Goal: Task Accomplishment & Management: Manage account settings

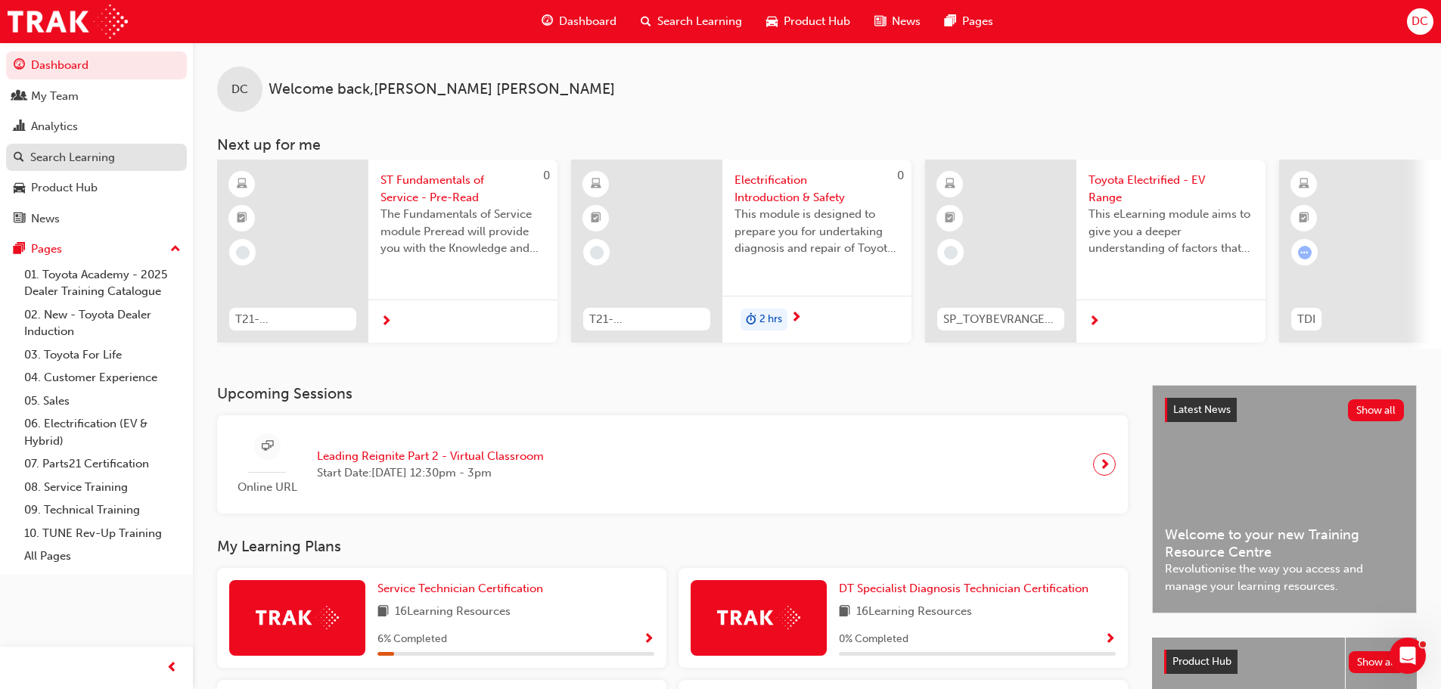
click at [103, 162] on div "Search Learning" at bounding box center [72, 157] width 85 height 17
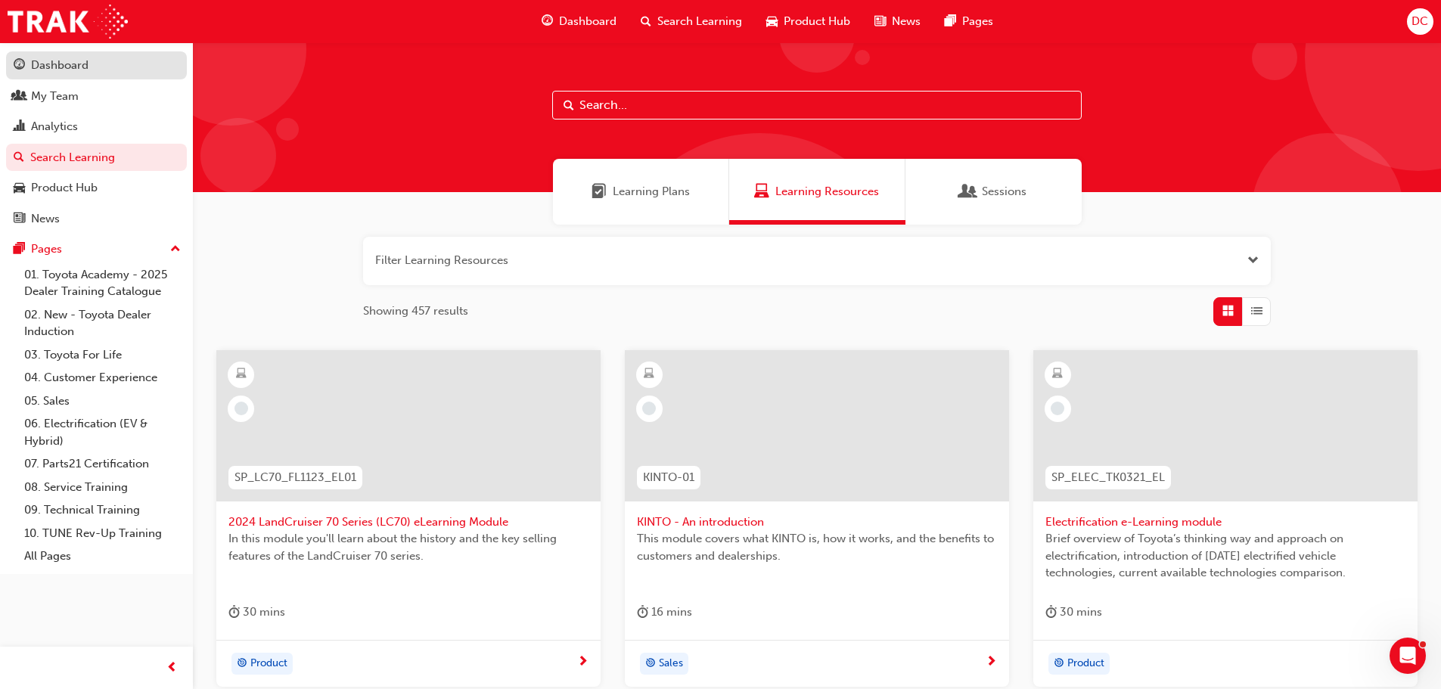
click at [101, 63] on div "Dashboard" at bounding box center [97, 65] width 166 height 19
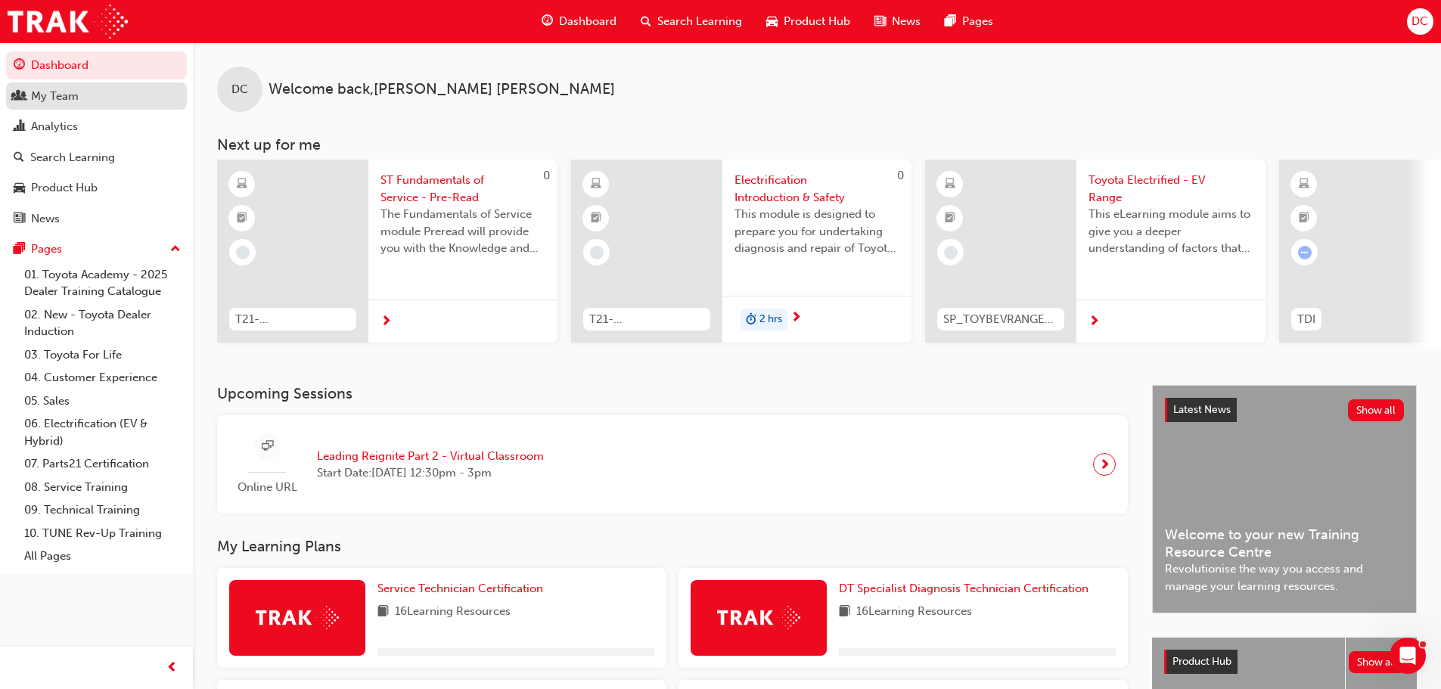
click at [103, 88] on div "My Team" at bounding box center [97, 96] width 166 height 19
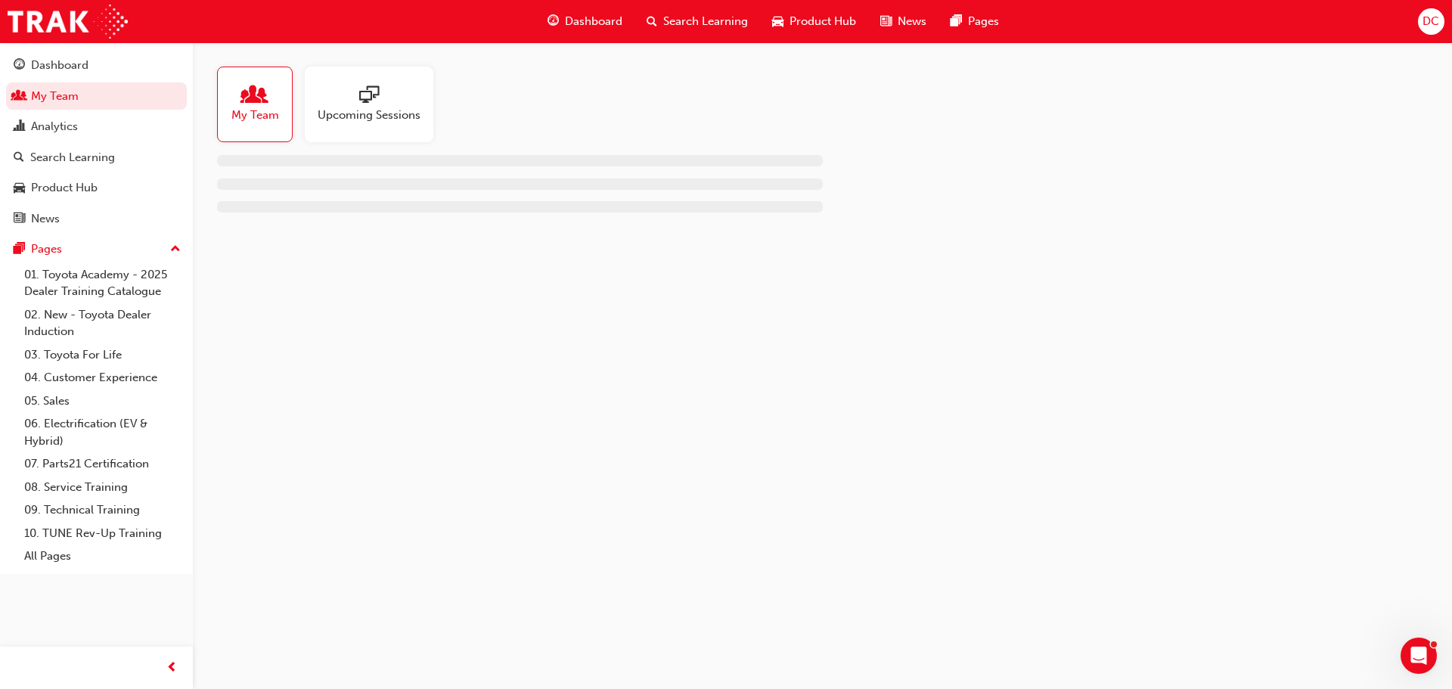
click at [389, 91] on div at bounding box center [369, 95] width 103 height 21
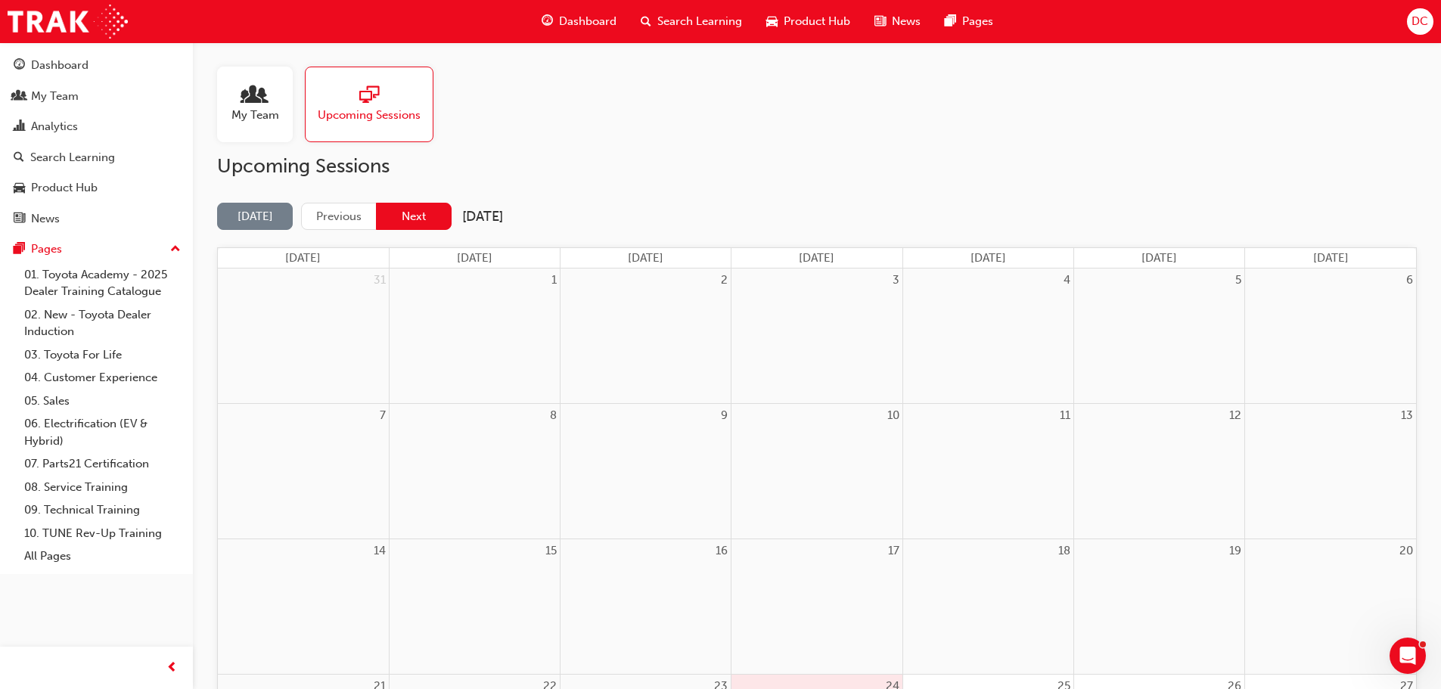
click at [433, 217] on button "Next" at bounding box center [414, 217] width 76 height 28
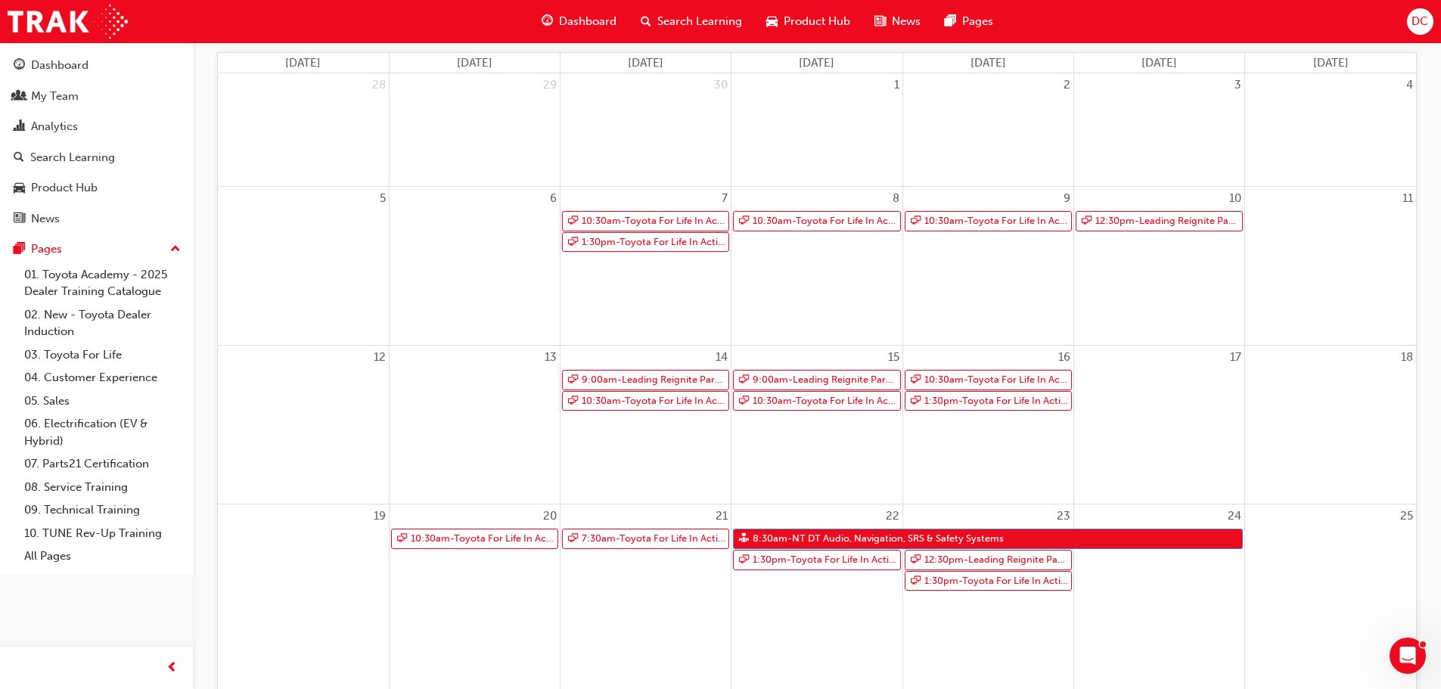
scroll to position [227, 0]
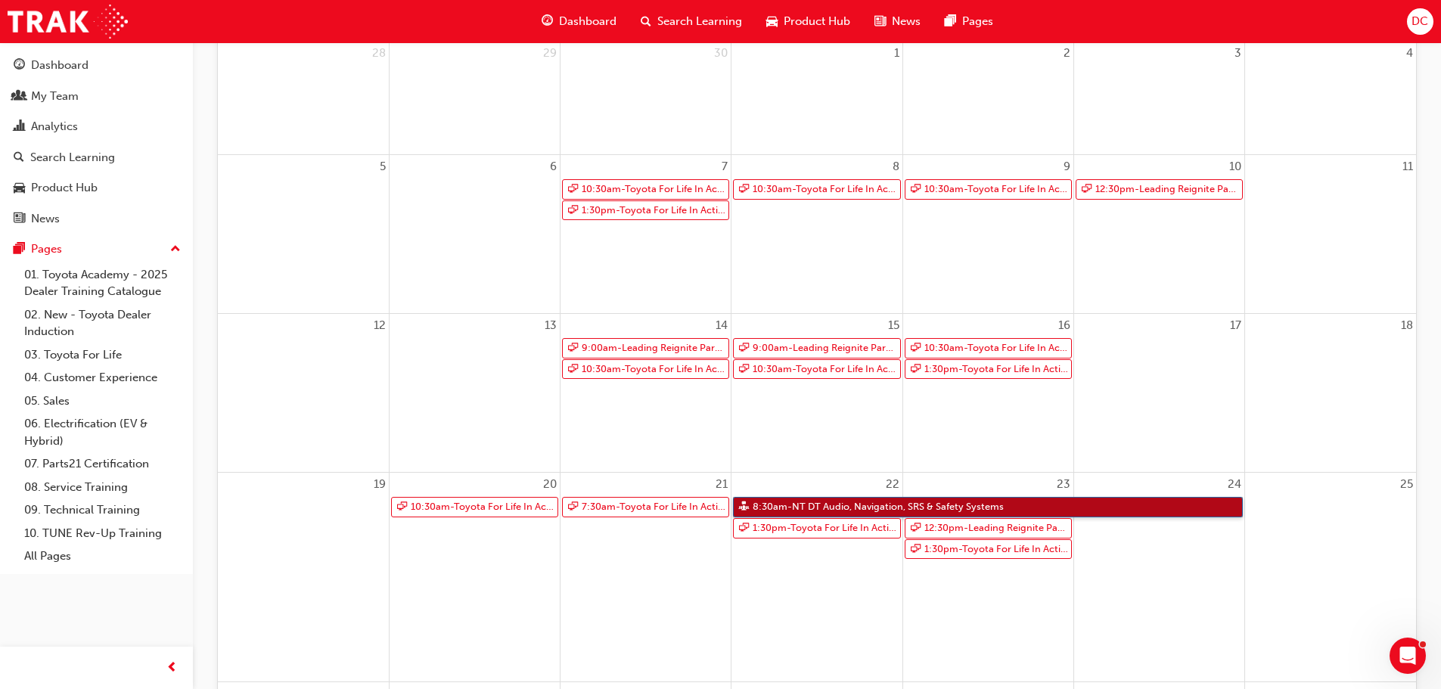
click at [815, 506] on link "8:30am - NT DT Audio, Navigation, SRS & Safety Systems" at bounding box center [988, 507] width 510 height 20
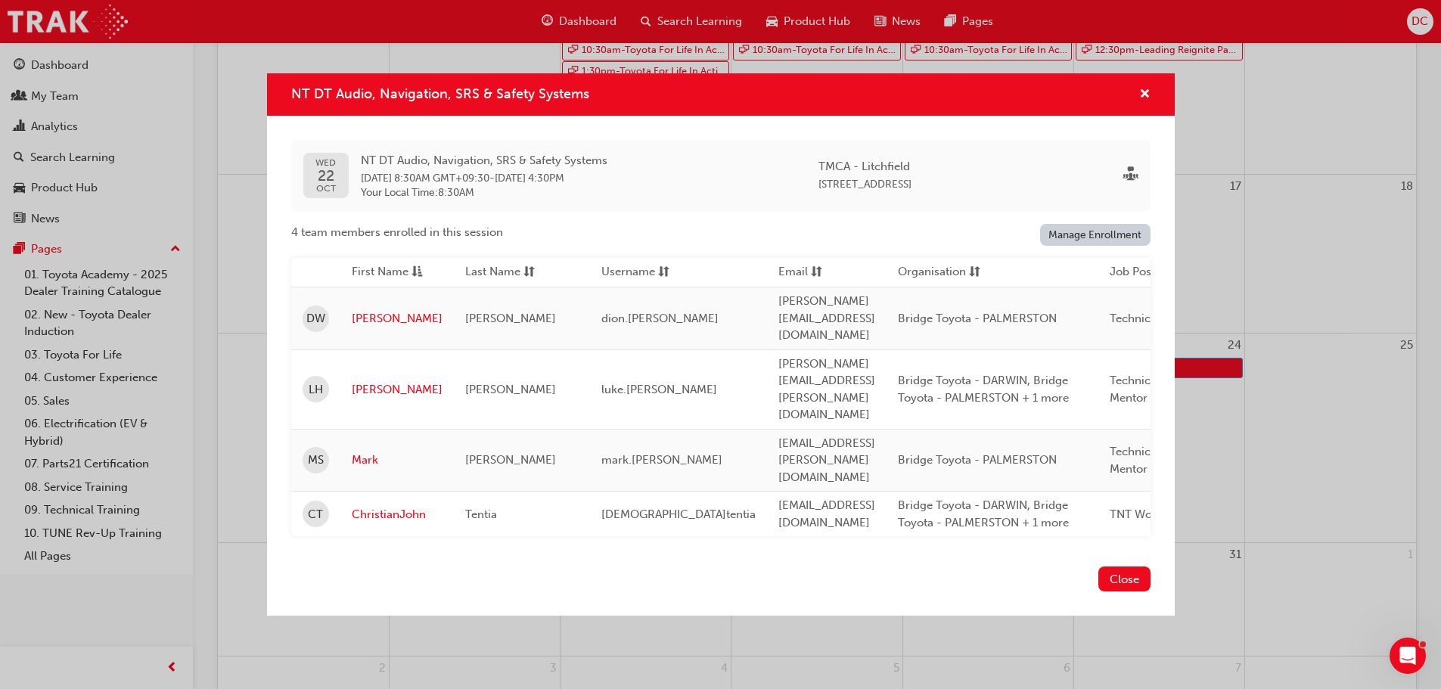
scroll to position [378, 0]
click at [1095, 246] on link "Manage Enrollment" at bounding box center [1095, 235] width 110 height 22
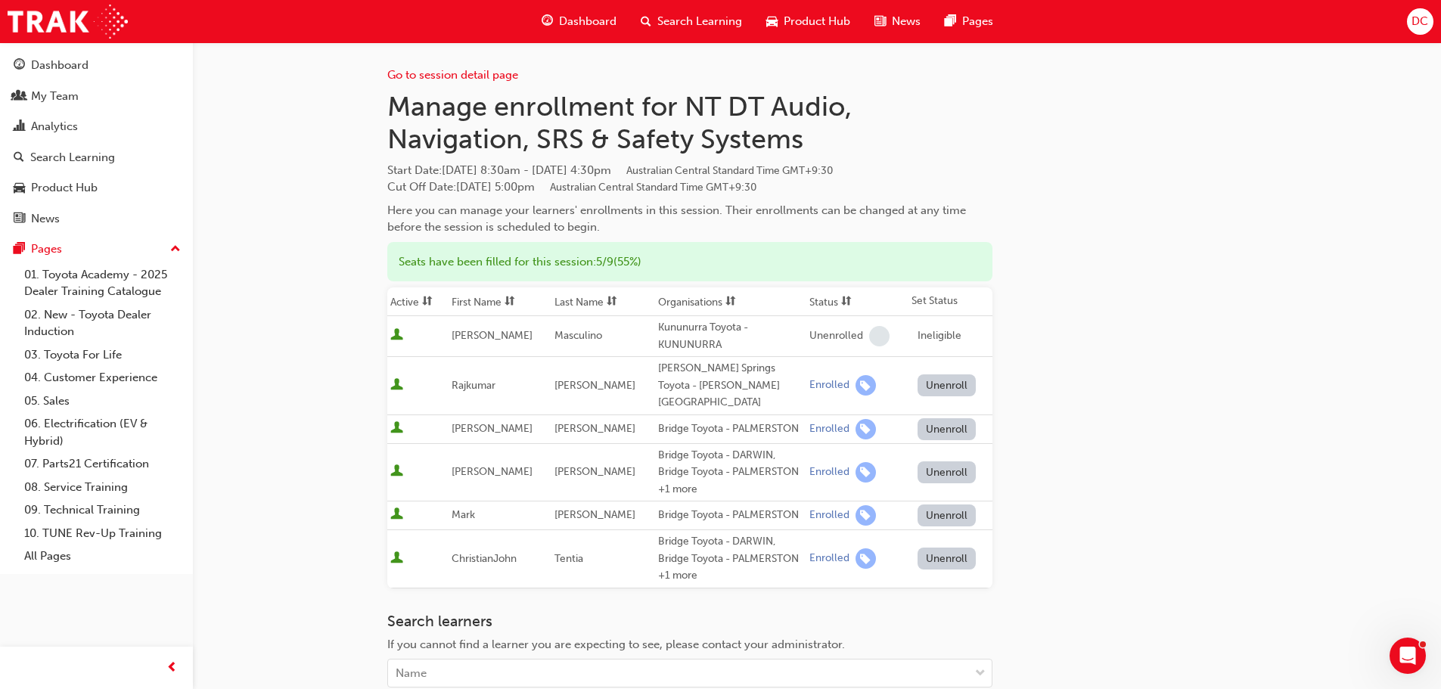
click at [937, 547] on button "Unenroll" at bounding box center [946, 558] width 59 height 22
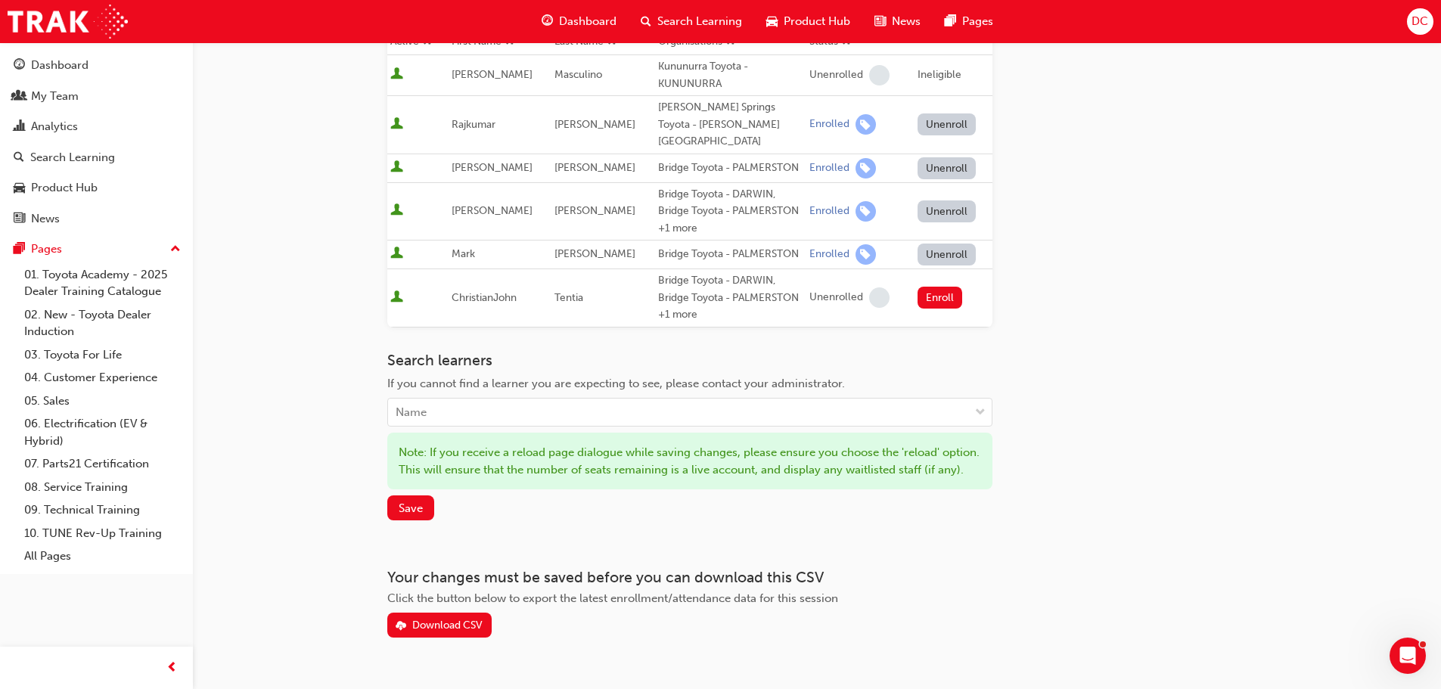
scroll to position [296, 0]
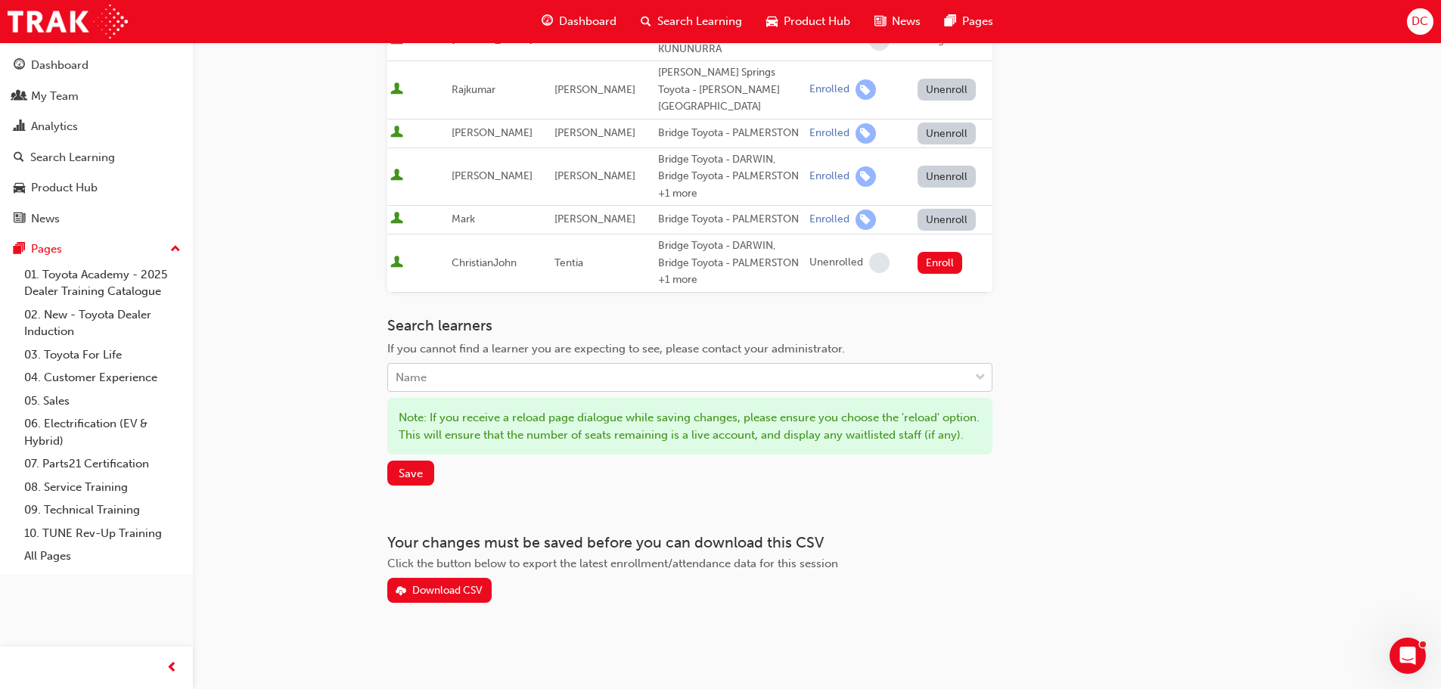
click at [524, 364] on div "Name" at bounding box center [678, 377] width 581 height 26
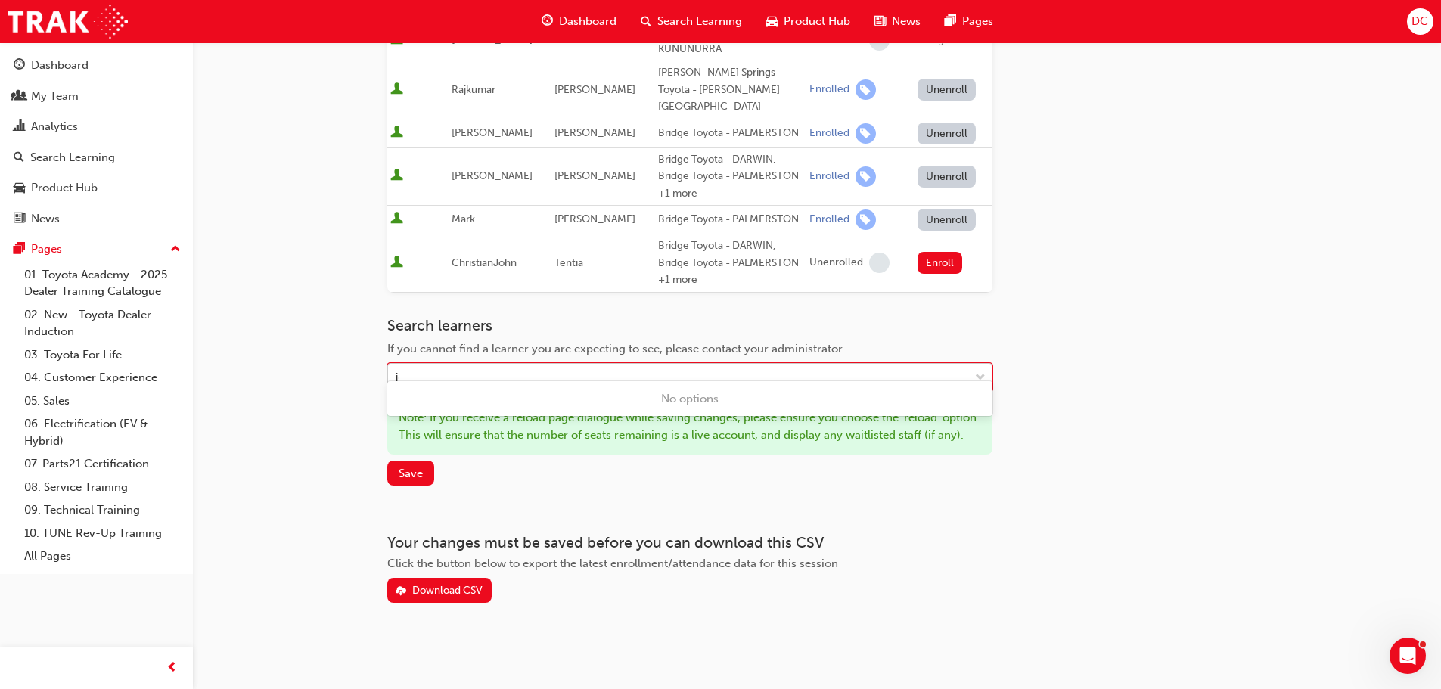
type input "joh"
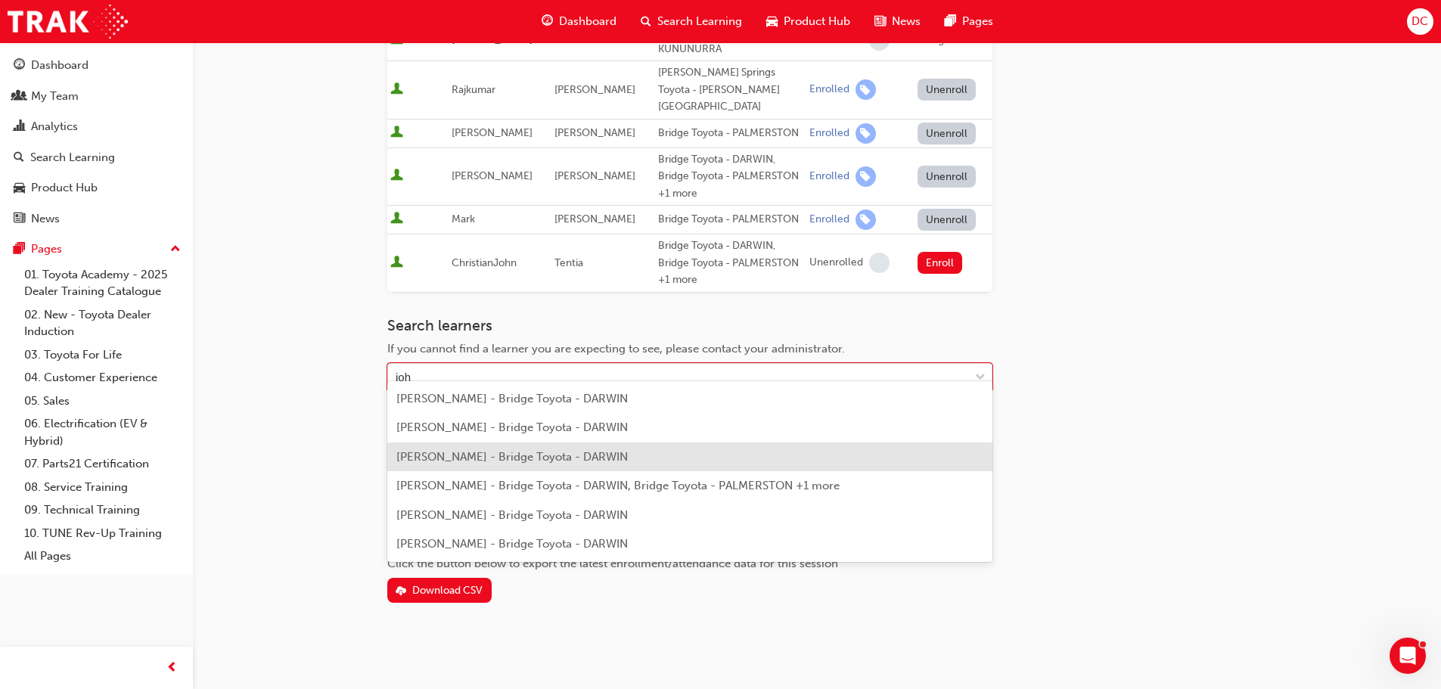
click at [497, 456] on span "[PERSON_NAME] - Bridge Toyota - DARWIN" at bounding box center [511, 457] width 231 height 14
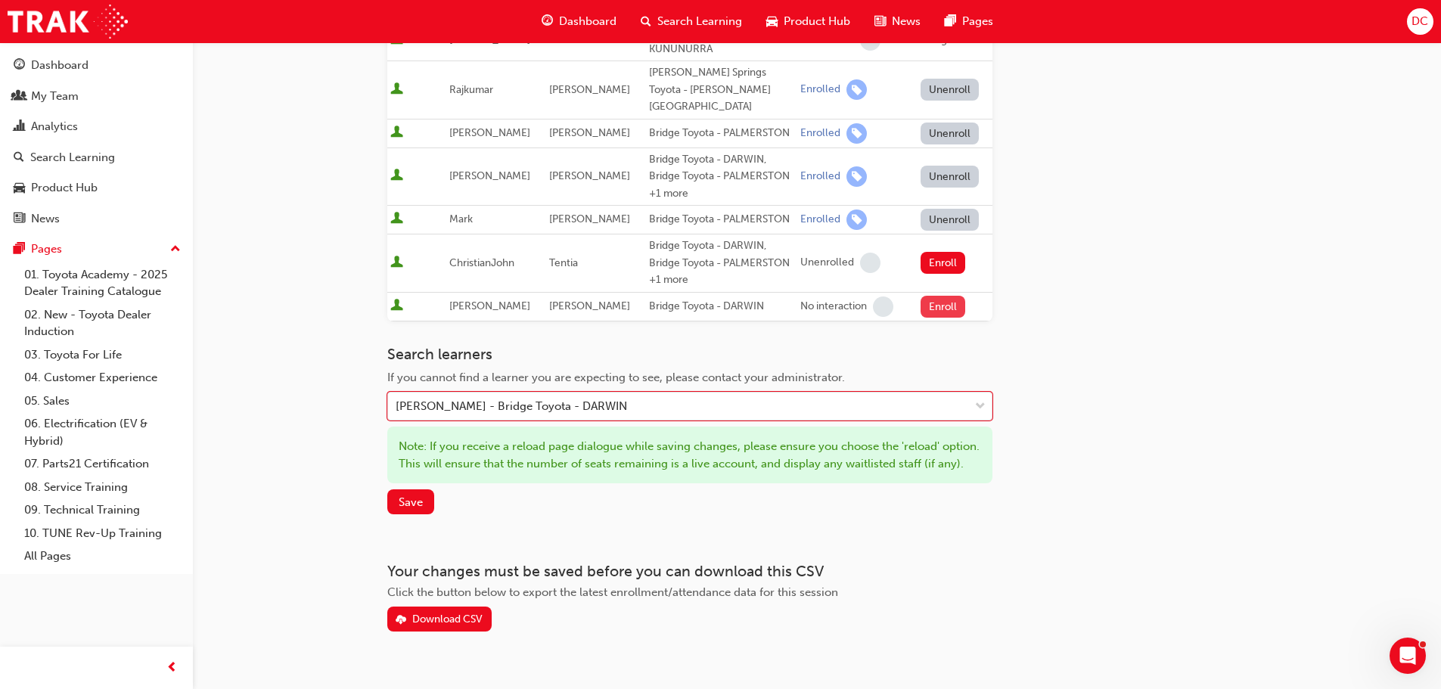
click at [943, 296] on button "Enroll" at bounding box center [942, 307] width 45 height 22
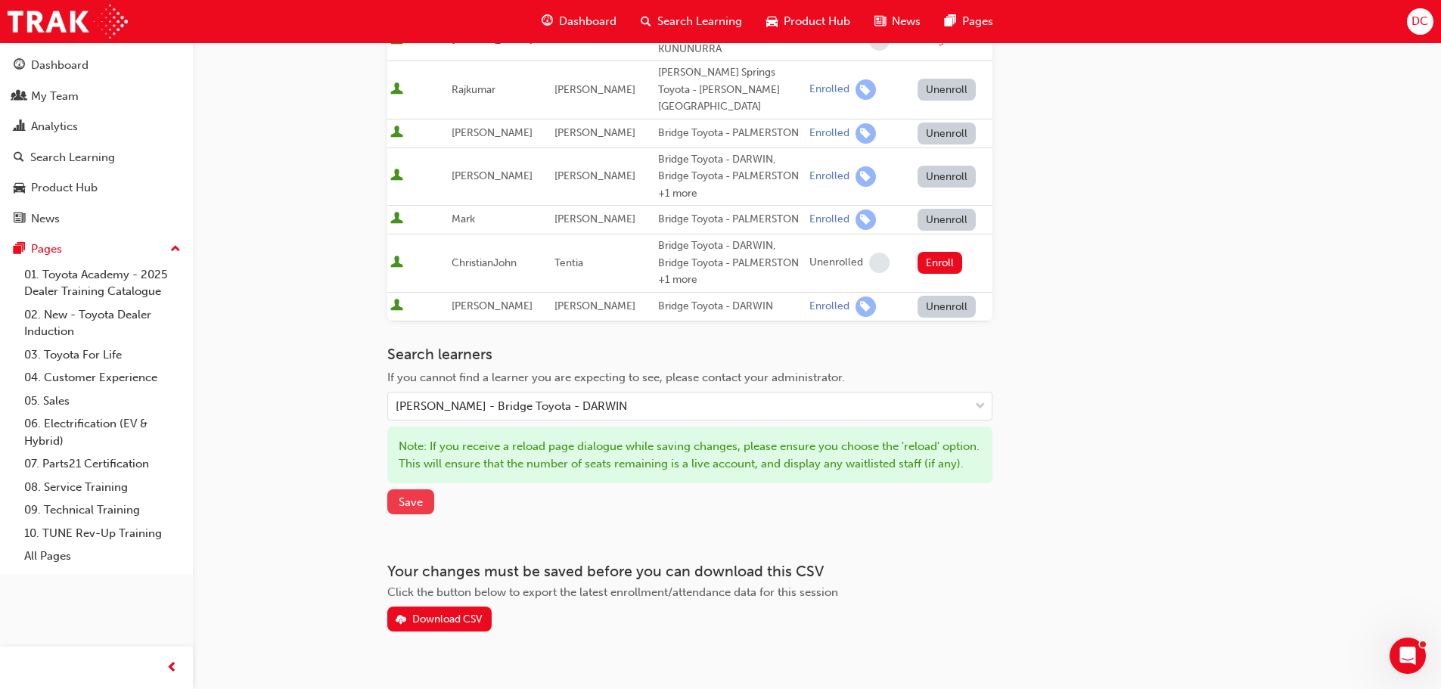
click at [420, 506] on span "Save" at bounding box center [411, 502] width 24 height 14
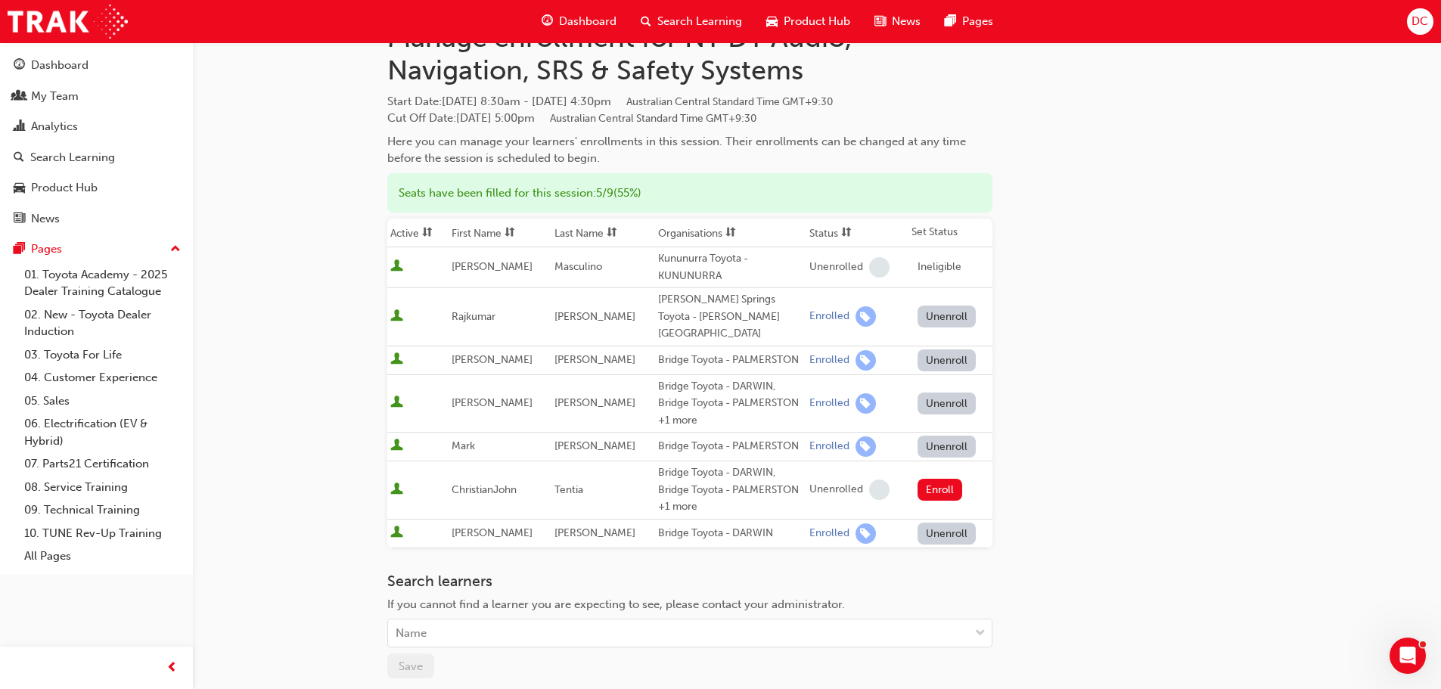
scroll to position [0, 0]
